Goal: Transaction & Acquisition: Purchase product/service

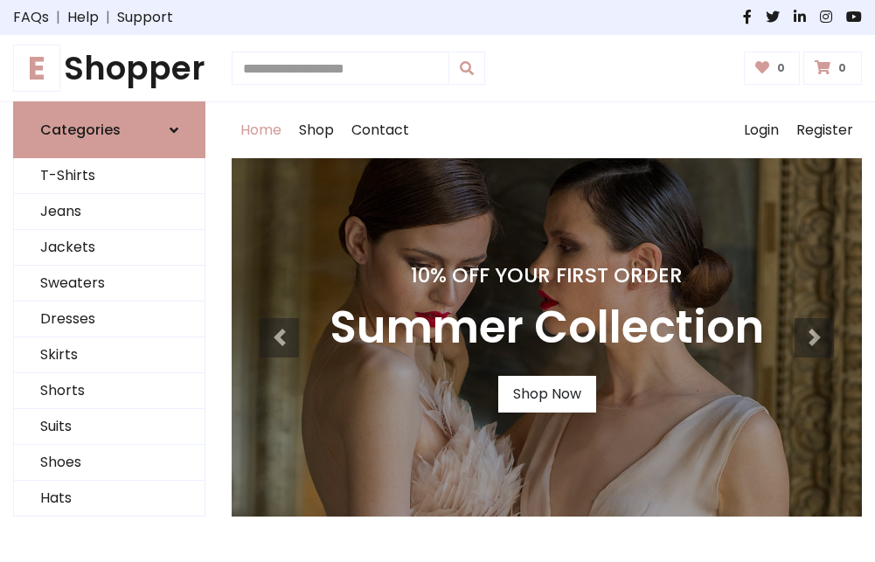
click at [437, 281] on h4 "10% Off Your First Order" at bounding box center [547, 275] width 435 height 24
click at [546, 394] on link "Shop Now" at bounding box center [547, 394] width 98 height 37
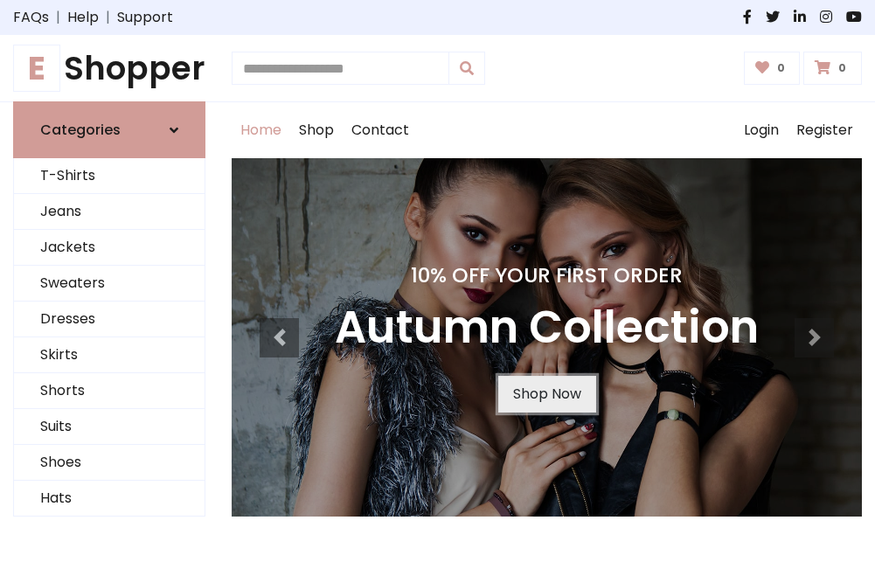
click at [546, 394] on link "Shop Now" at bounding box center [547, 394] width 98 height 37
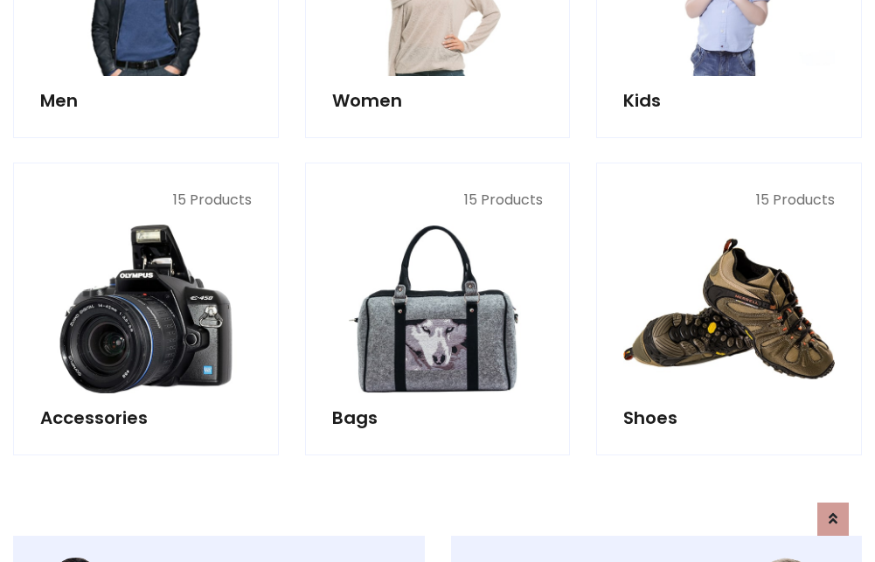
scroll to position [1743, 0]
